Goal: Information Seeking & Learning: Learn about a topic

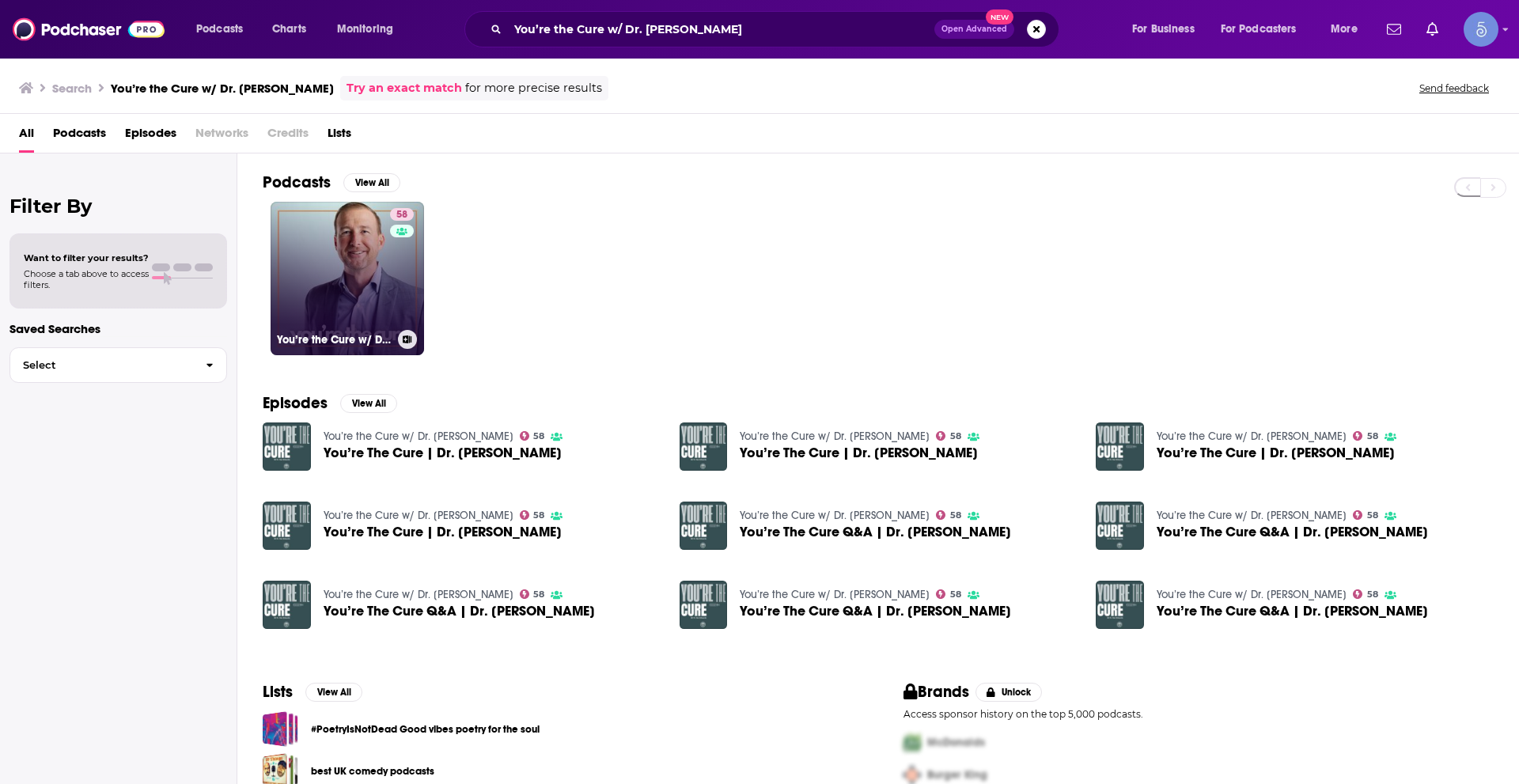
click at [380, 257] on link "58 You’re the Cure w/ Dr. [PERSON_NAME]" at bounding box center [348, 278] width 154 height 154
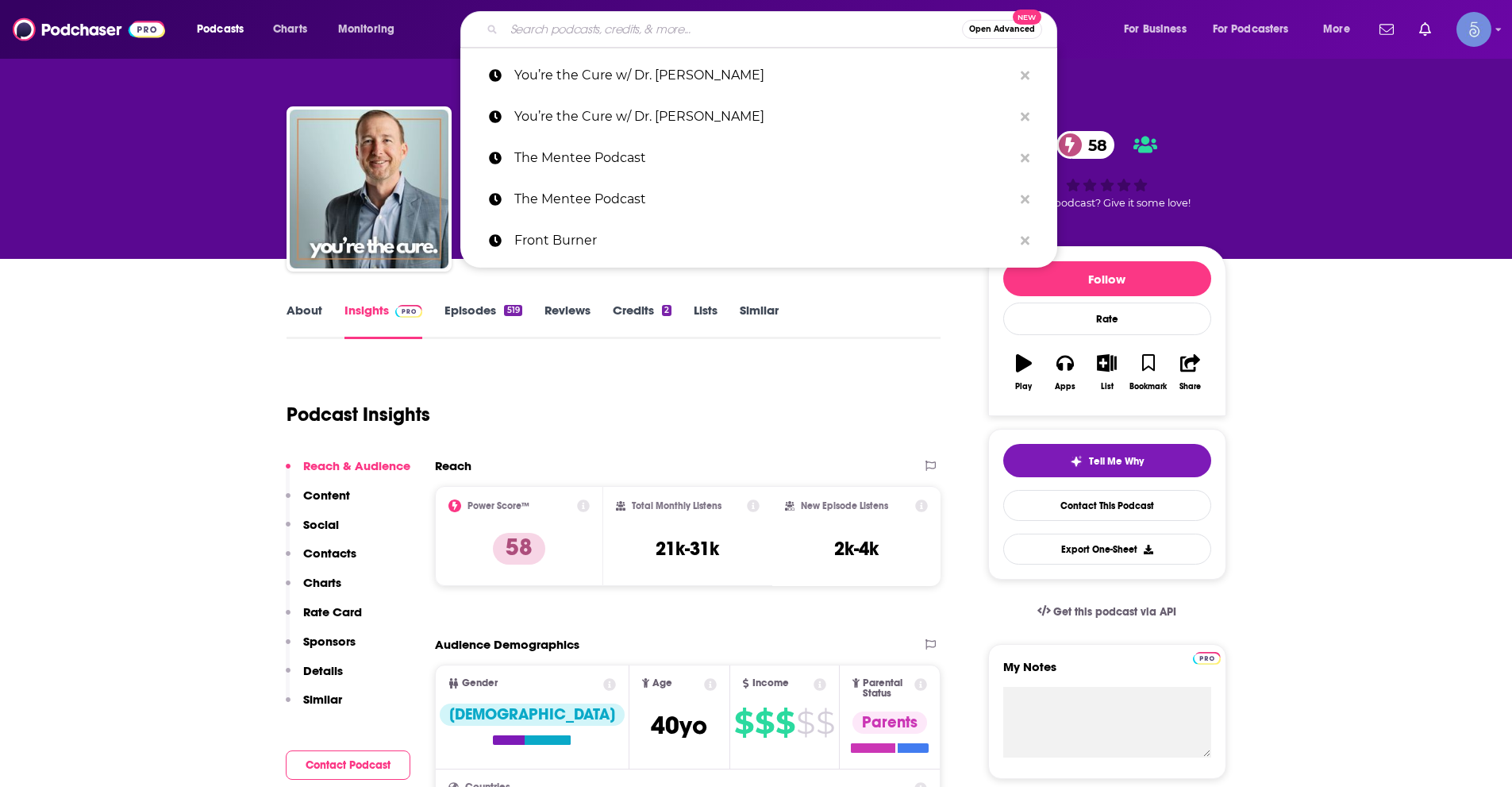
click at [593, 37] on input "Search podcasts, credits, & more..." at bounding box center [733, 29] width 458 height 25
paste input "Time Has Come"
type input "Time Has Come"
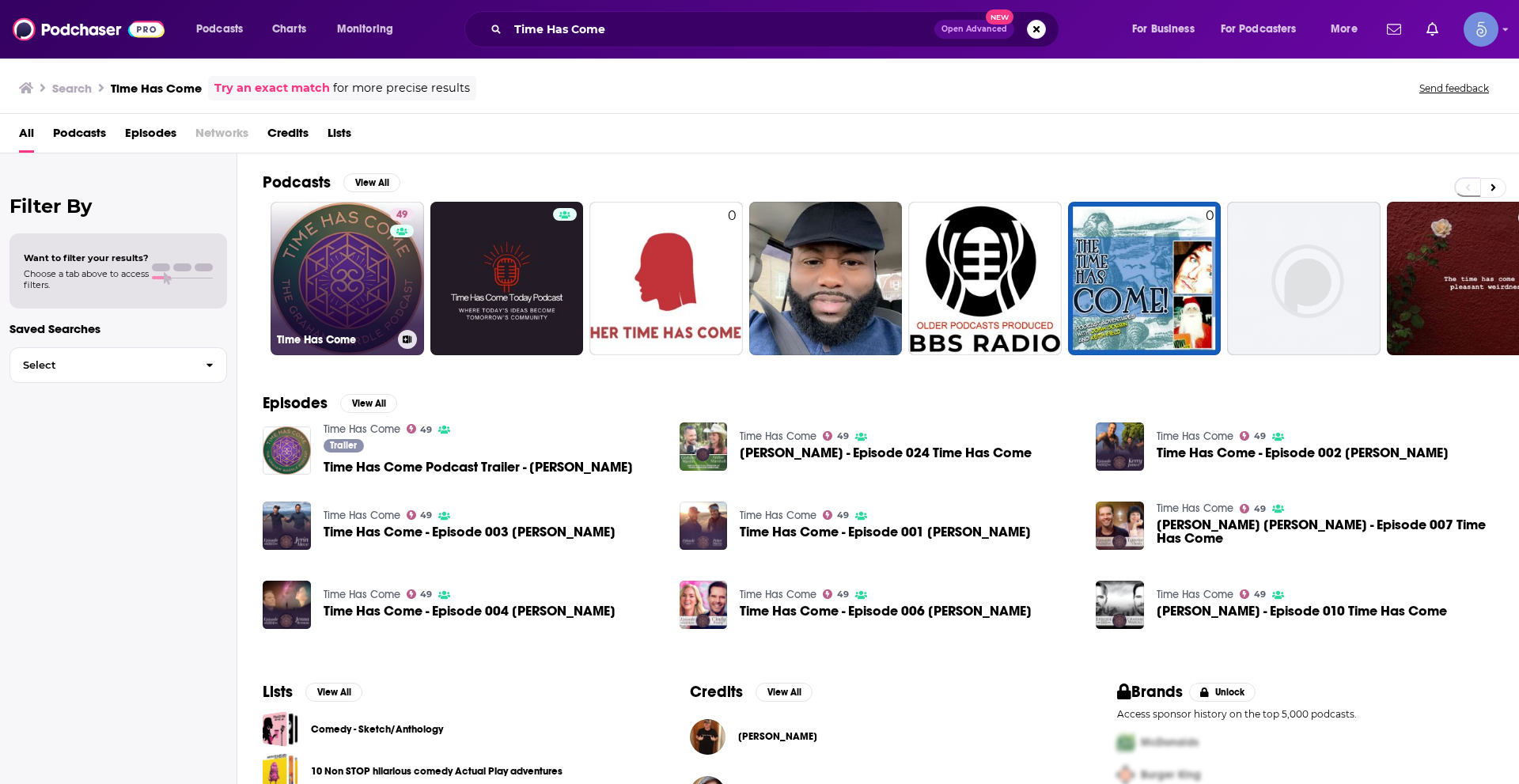
click at [386, 278] on link "49 Time Has Come" at bounding box center [348, 278] width 154 height 154
